Goal: Task Accomplishment & Management: Complete application form

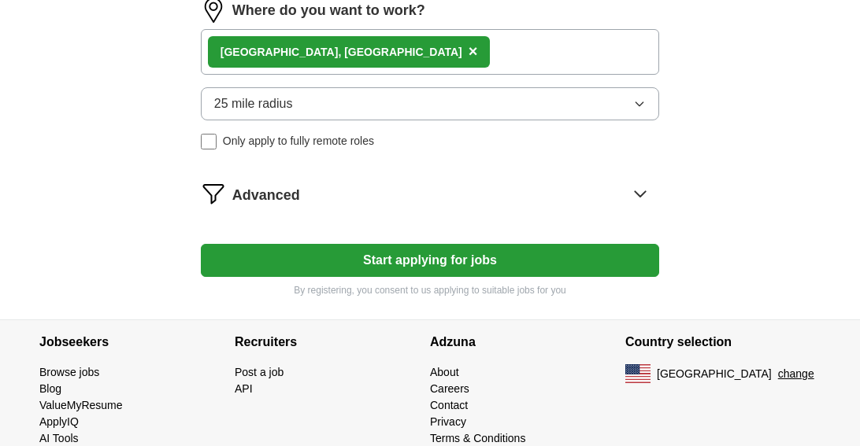
scroll to position [945, 0]
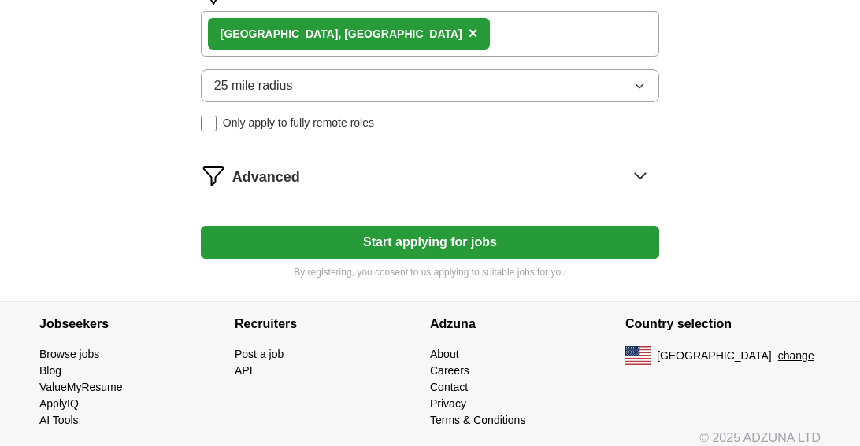
click at [490, 234] on button "Start applying for jobs" at bounding box center [430, 242] width 458 height 33
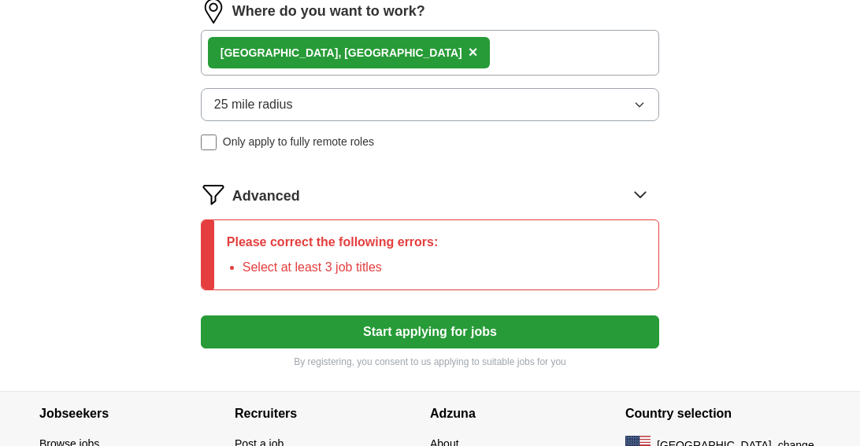
scroll to position [964, 0]
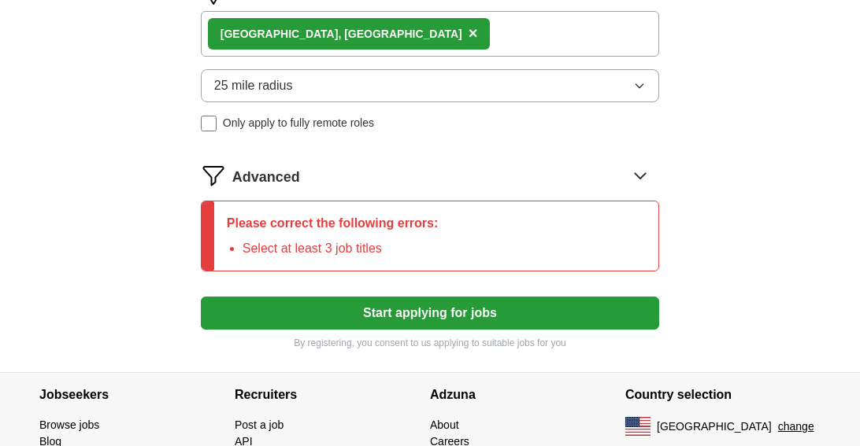
click at [640, 172] on icon at bounding box center [640, 175] width 25 height 25
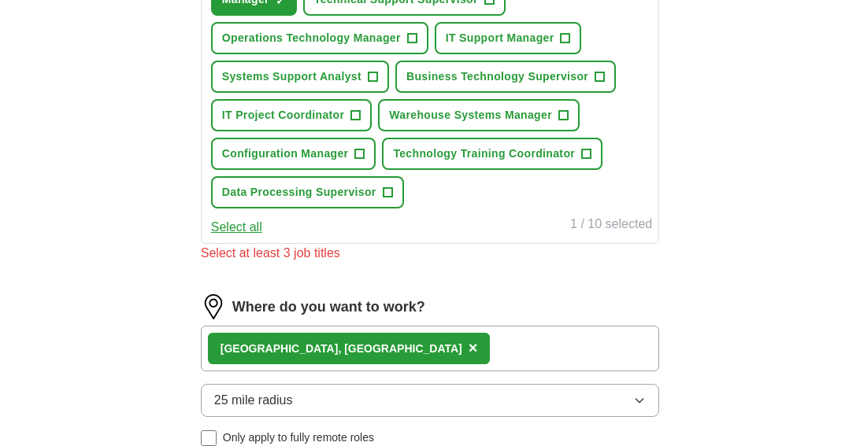
scroll to position [570, 0]
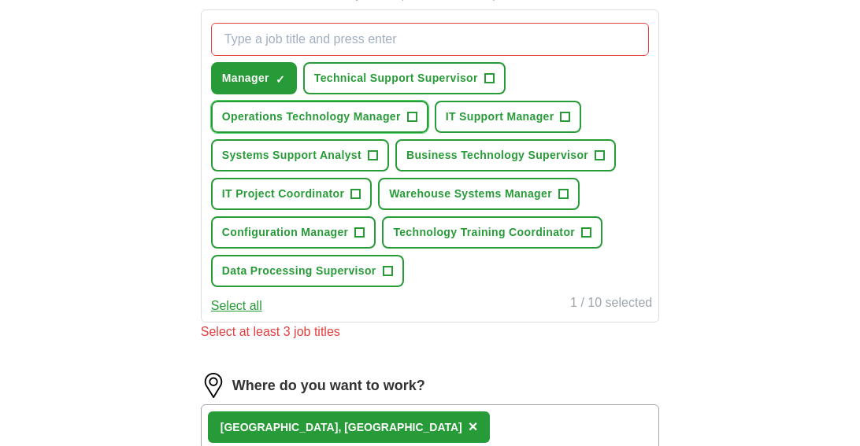
click at [410, 116] on span "+" at bounding box center [411, 117] width 9 height 13
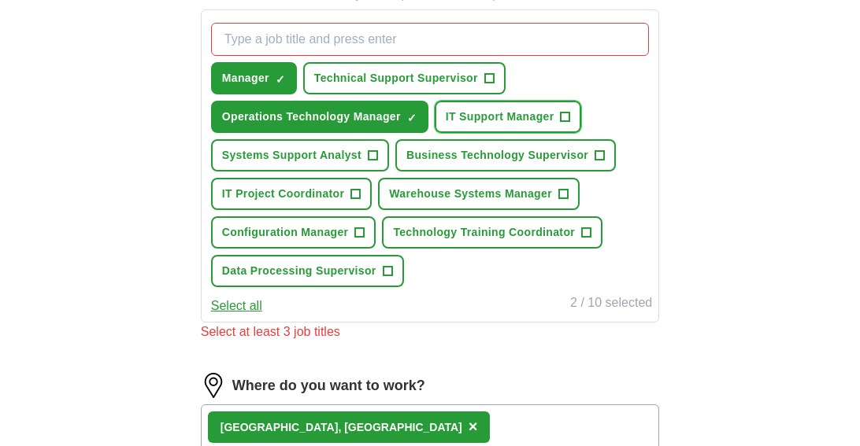
click at [562, 116] on span "+" at bounding box center [565, 117] width 9 height 13
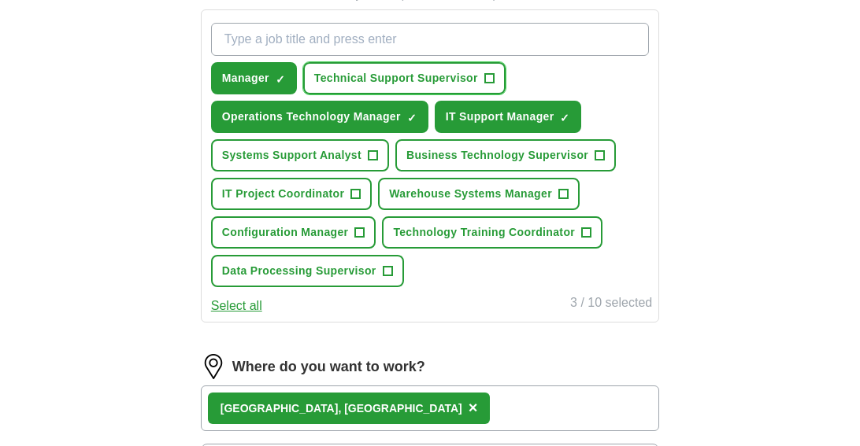
click at [487, 77] on span "+" at bounding box center [488, 78] width 9 height 13
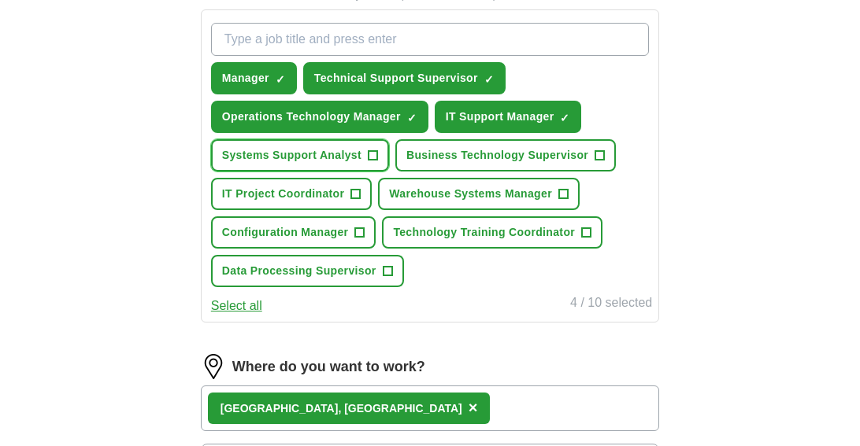
click at [372, 152] on span "+" at bounding box center [372, 156] width 9 height 13
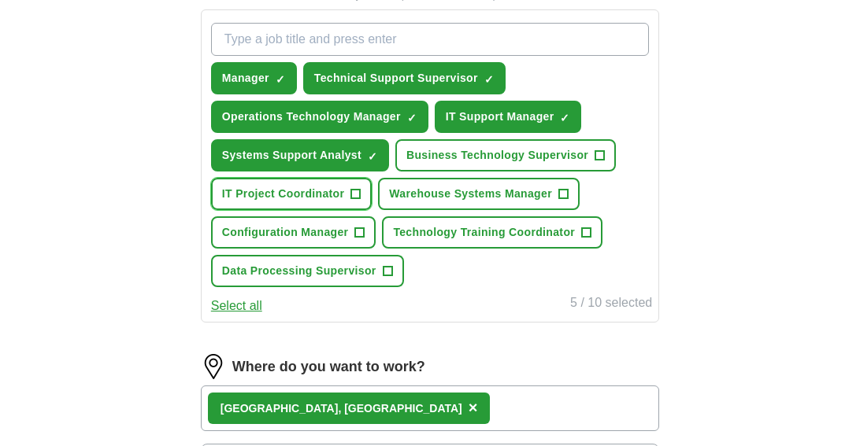
click at [357, 190] on span "+" at bounding box center [355, 194] width 9 height 13
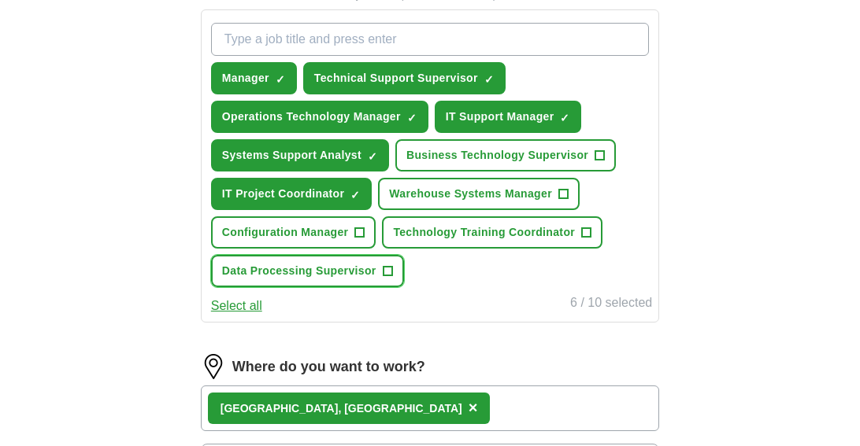
click at [386, 268] on span "+" at bounding box center [387, 271] width 9 height 13
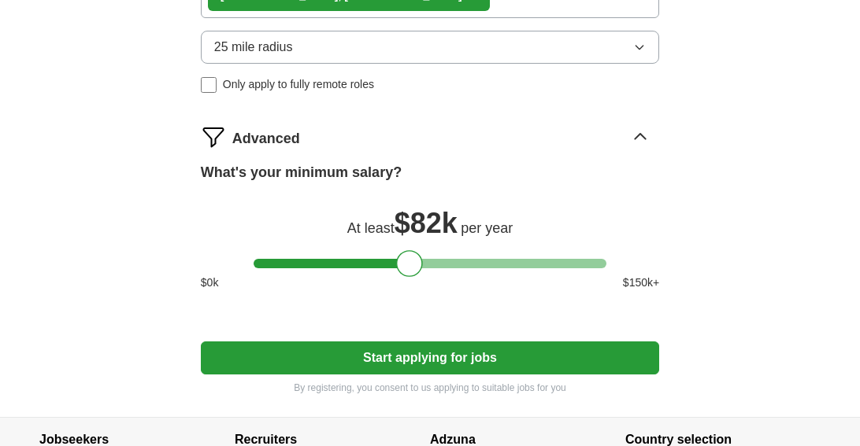
scroll to position [1043, 0]
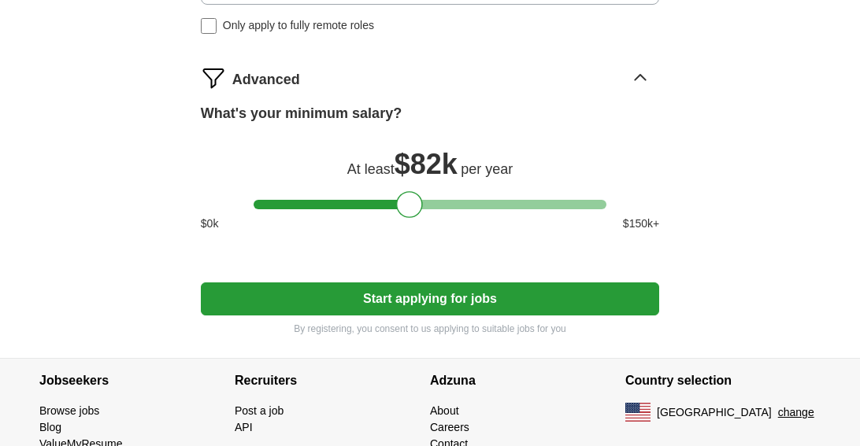
click at [417, 300] on button "Start applying for jobs" at bounding box center [430, 299] width 458 height 33
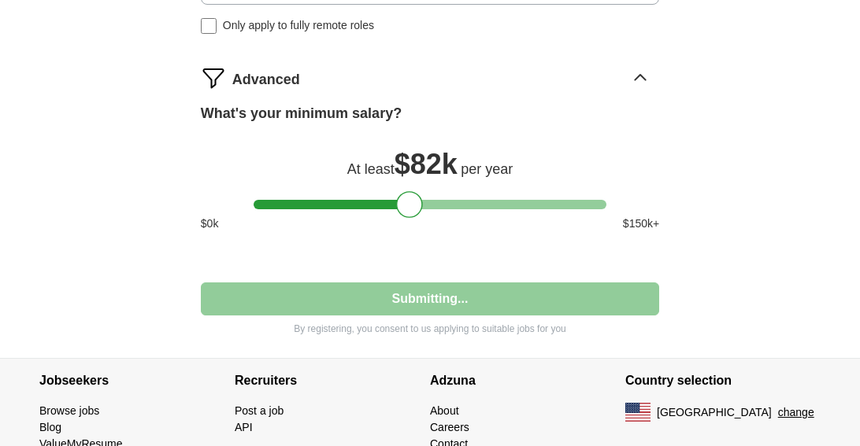
select select "**"
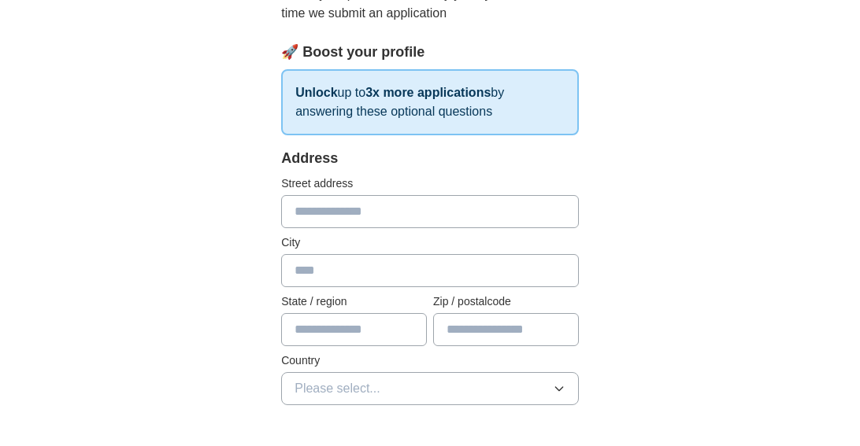
scroll to position [236, 0]
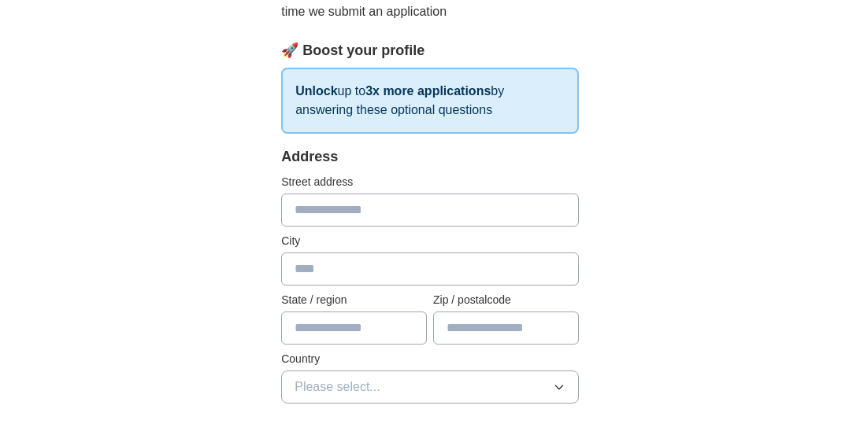
click at [491, 194] on input "text" at bounding box center [430, 210] width 298 height 33
type input "**********"
type input "**"
type input "*****"
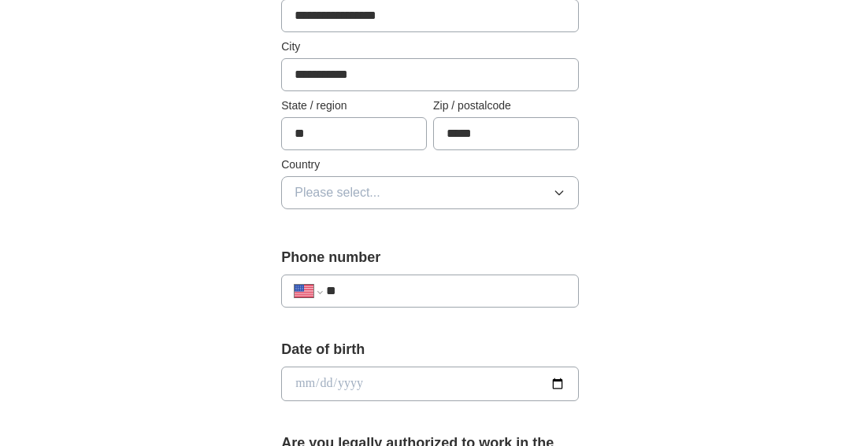
scroll to position [472, 0]
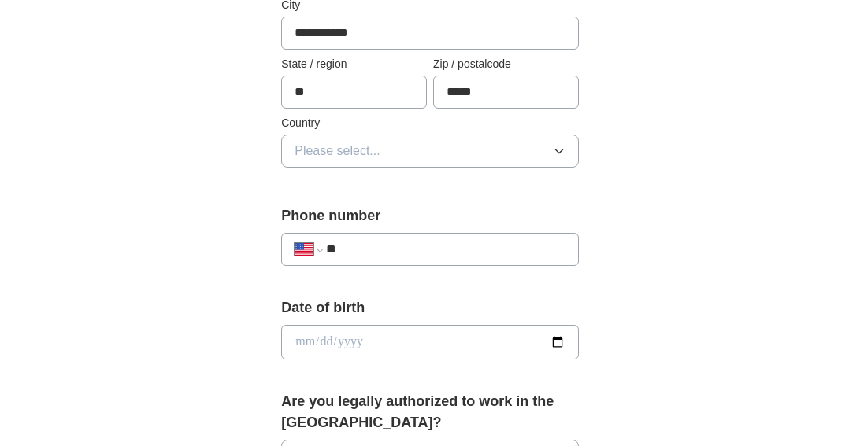
click at [520, 135] on button "Please select..." at bounding box center [430, 151] width 298 height 33
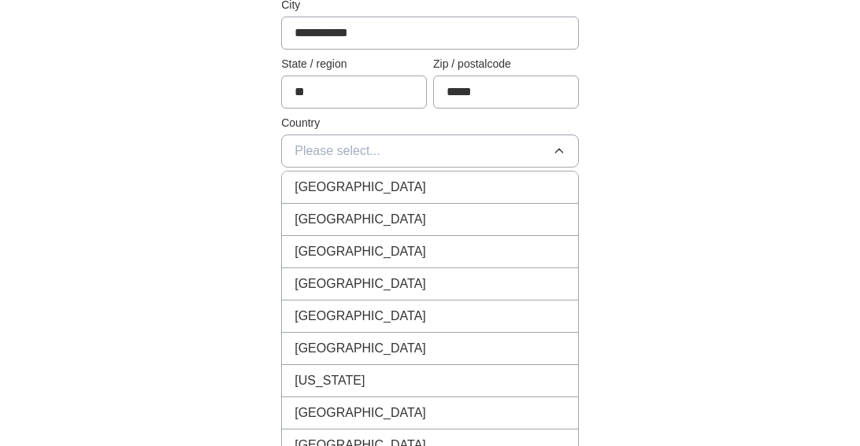
click at [498, 210] on div "[GEOGRAPHIC_DATA]" at bounding box center [429, 219] width 271 height 19
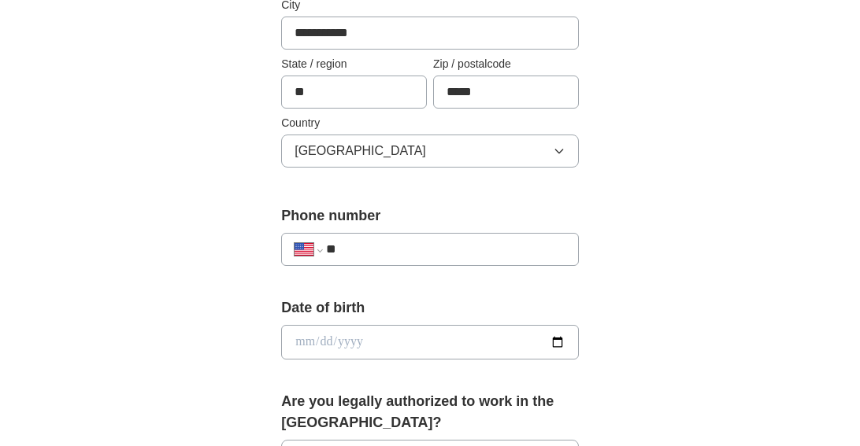
scroll to position [551, 0]
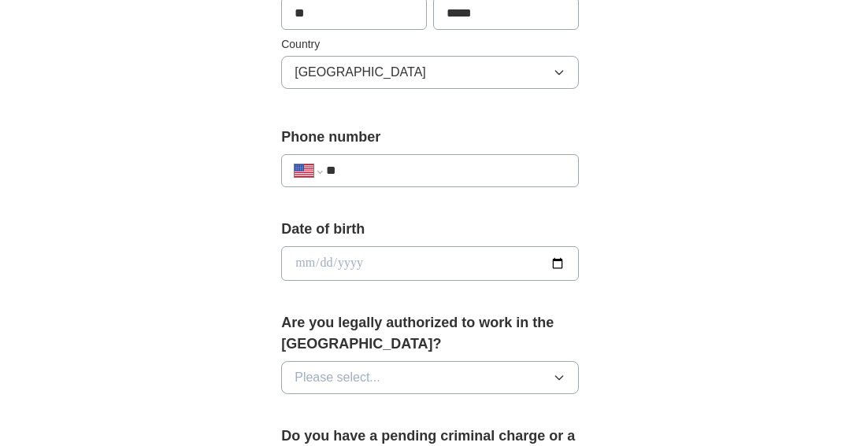
click at [506, 161] on input "**" at bounding box center [445, 170] width 239 height 19
type input "**********"
click at [409, 246] on input "date" at bounding box center [430, 263] width 298 height 35
type input "**********"
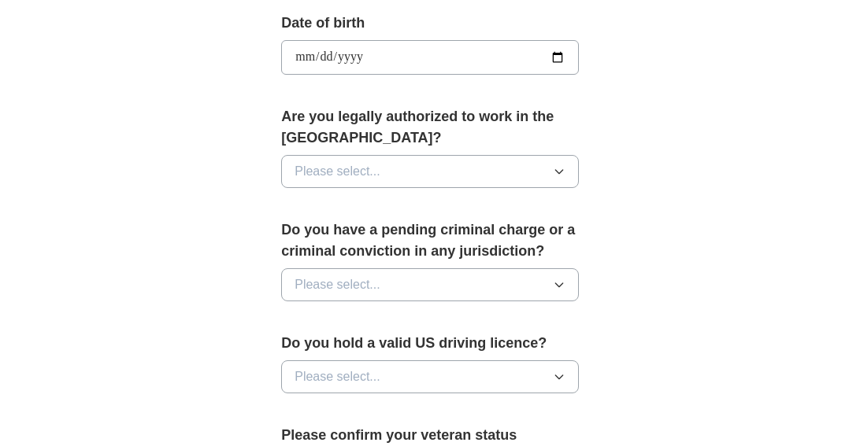
scroll to position [787, 0]
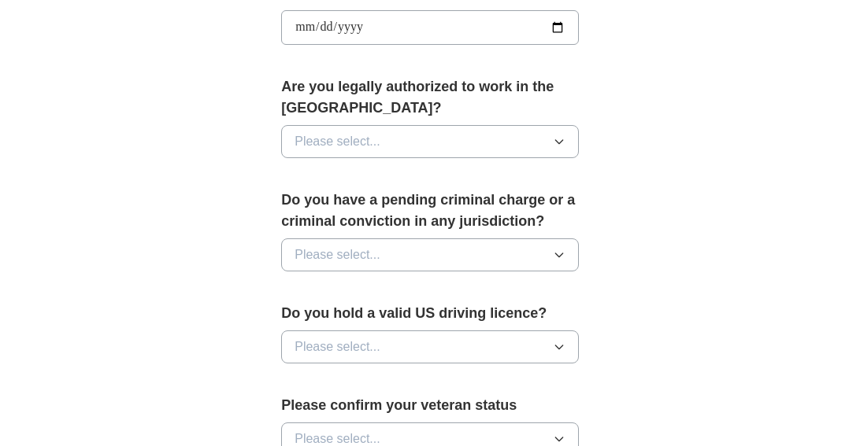
click at [386, 125] on button "Please select..." at bounding box center [430, 141] width 298 height 33
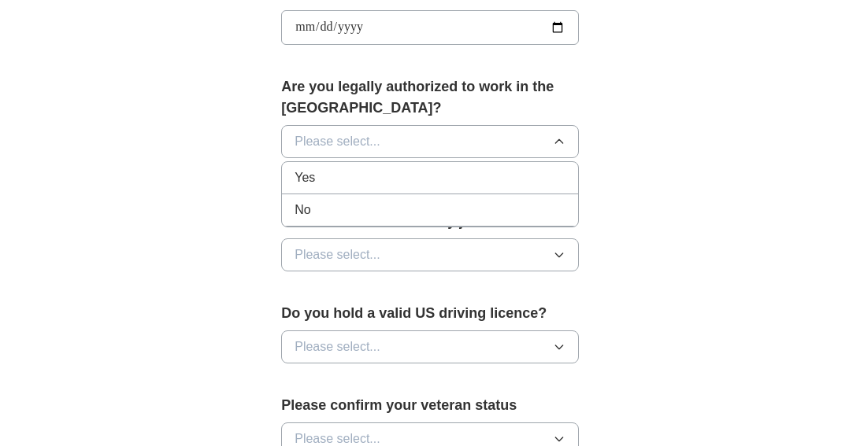
click at [358, 169] on div "Yes" at bounding box center [429, 178] width 271 height 19
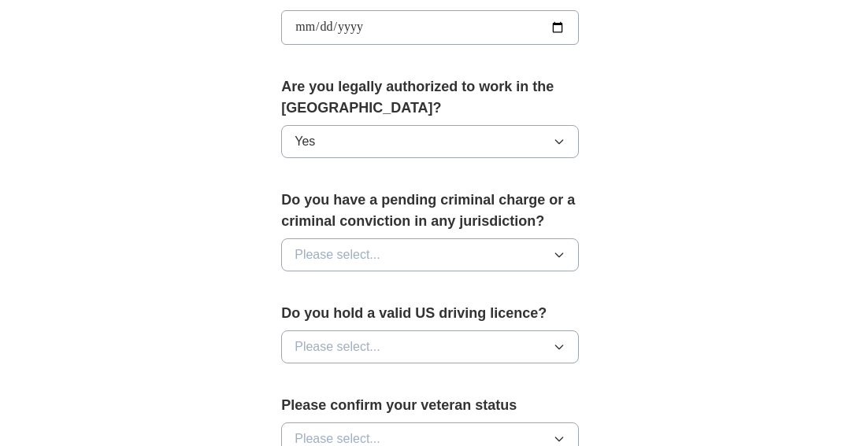
click at [357, 246] on span "Please select..." at bounding box center [337, 255] width 86 height 19
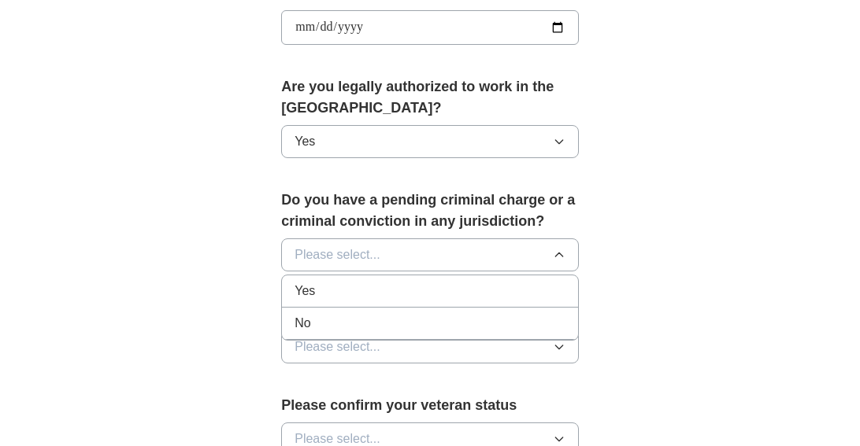
click at [327, 314] on div "No" at bounding box center [429, 323] width 271 height 19
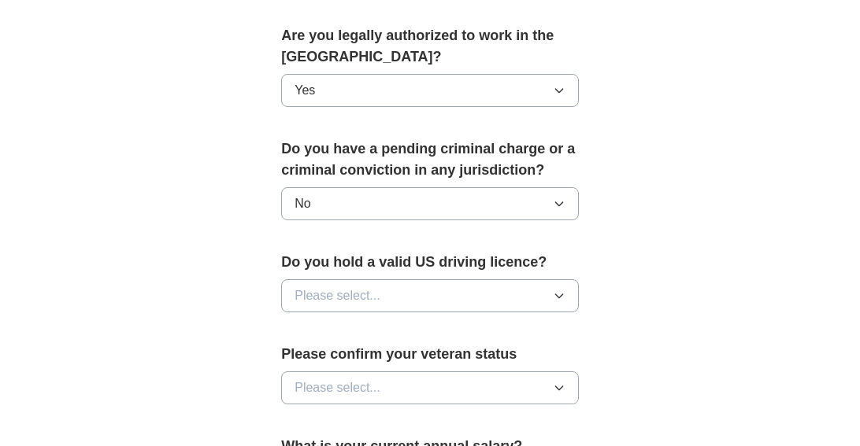
scroll to position [866, 0]
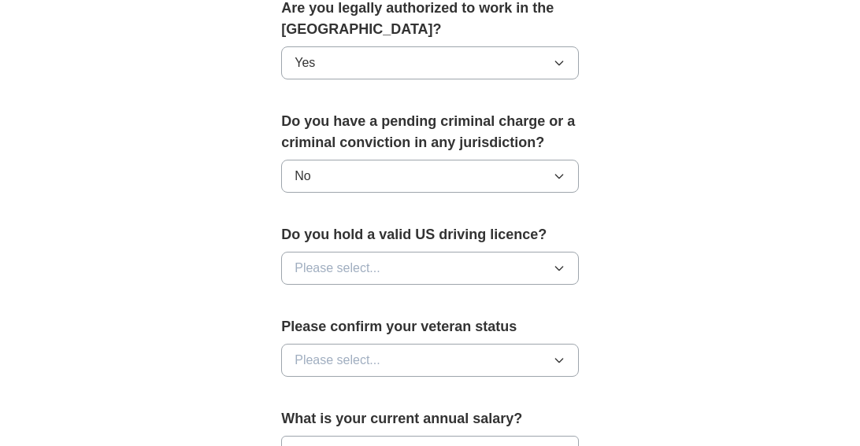
click at [336, 259] on span "Please select..." at bounding box center [337, 268] width 86 height 19
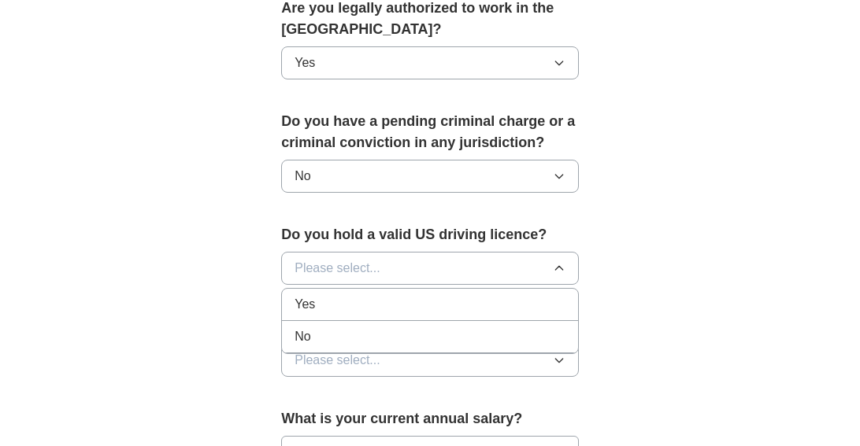
click at [331, 295] on div "Yes" at bounding box center [429, 304] width 271 height 19
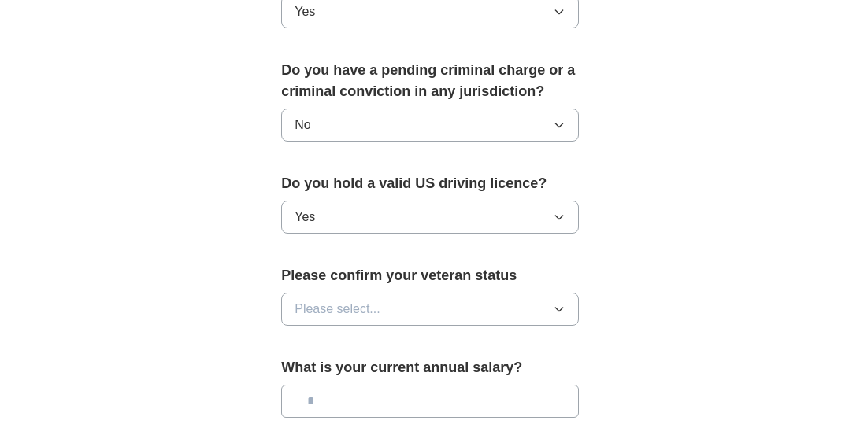
scroll to position [945, 0]
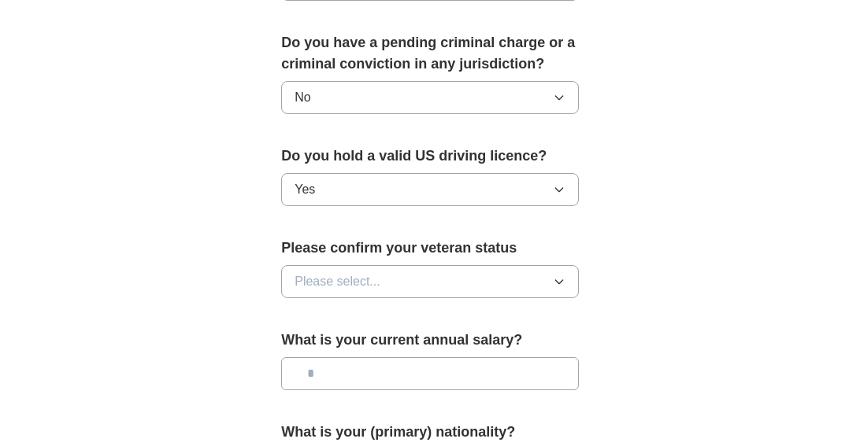
click at [349, 272] on span "Please select..." at bounding box center [337, 281] width 86 height 19
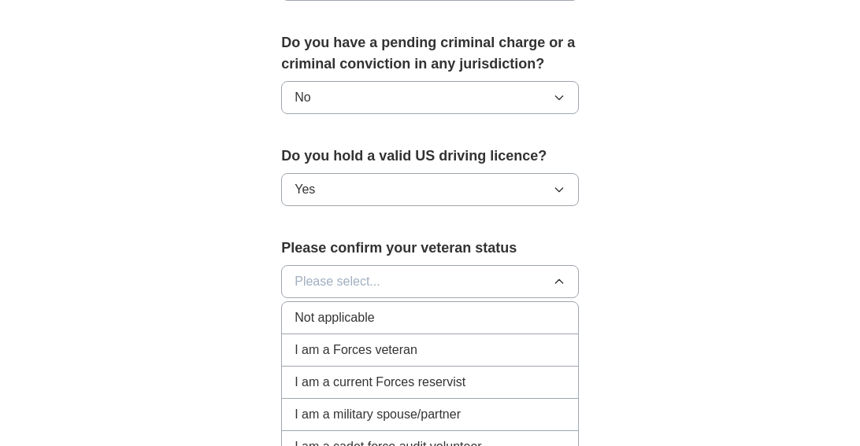
click at [398, 309] on div "Not applicable" at bounding box center [429, 318] width 271 height 19
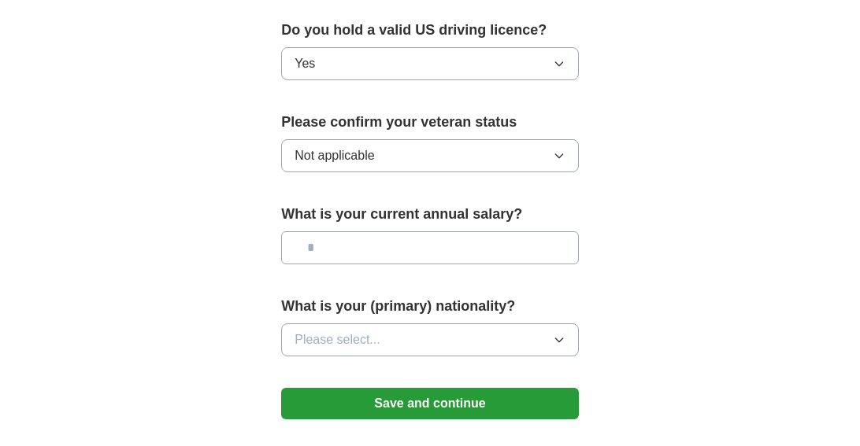
scroll to position [1102, 0]
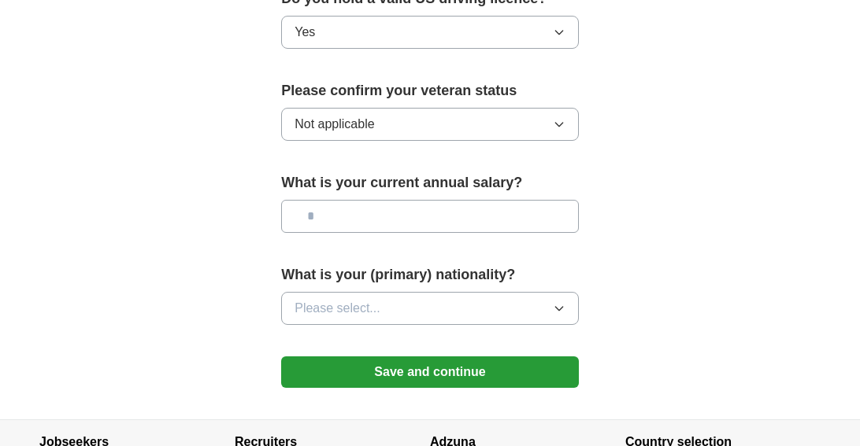
click at [481, 200] on input "text" at bounding box center [430, 216] width 298 height 33
click at [480, 200] on input "text" at bounding box center [430, 216] width 298 height 33
type input "*******"
click at [423, 292] on button "Please select..." at bounding box center [430, 308] width 298 height 33
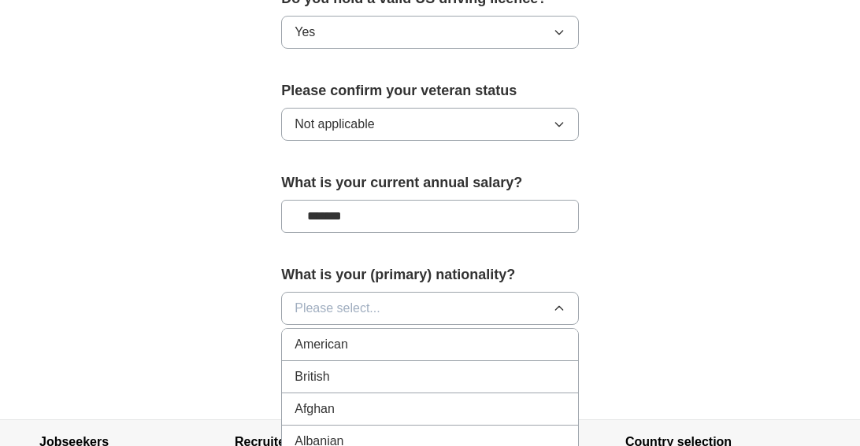
click at [416, 335] on div "American" at bounding box center [429, 344] width 271 height 19
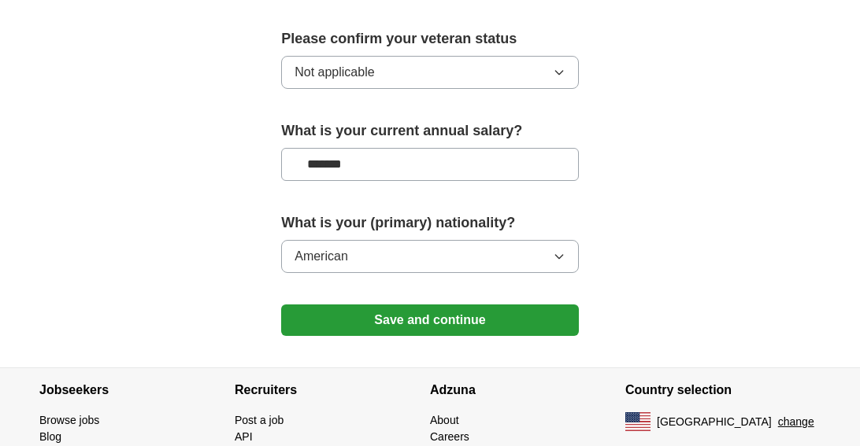
scroll to position [1181, 0]
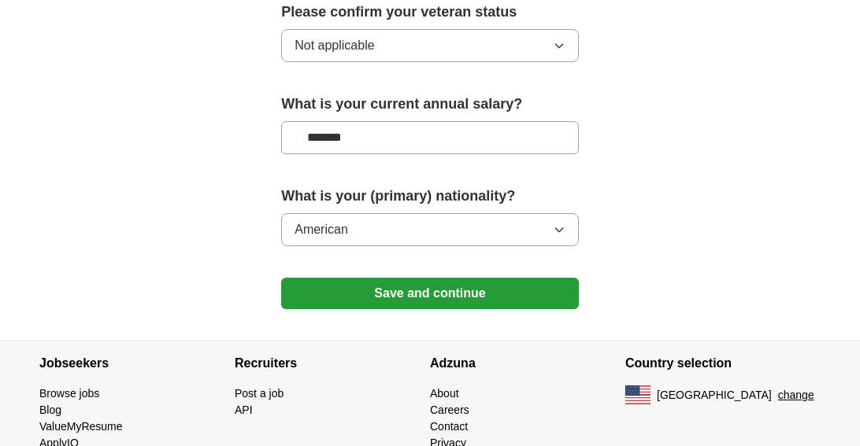
click at [417, 278] on button "Save and continue" at bounding box center [430, 293] width 298 height 31
